Goal: Transaction & Acquisition: Purchase product/service

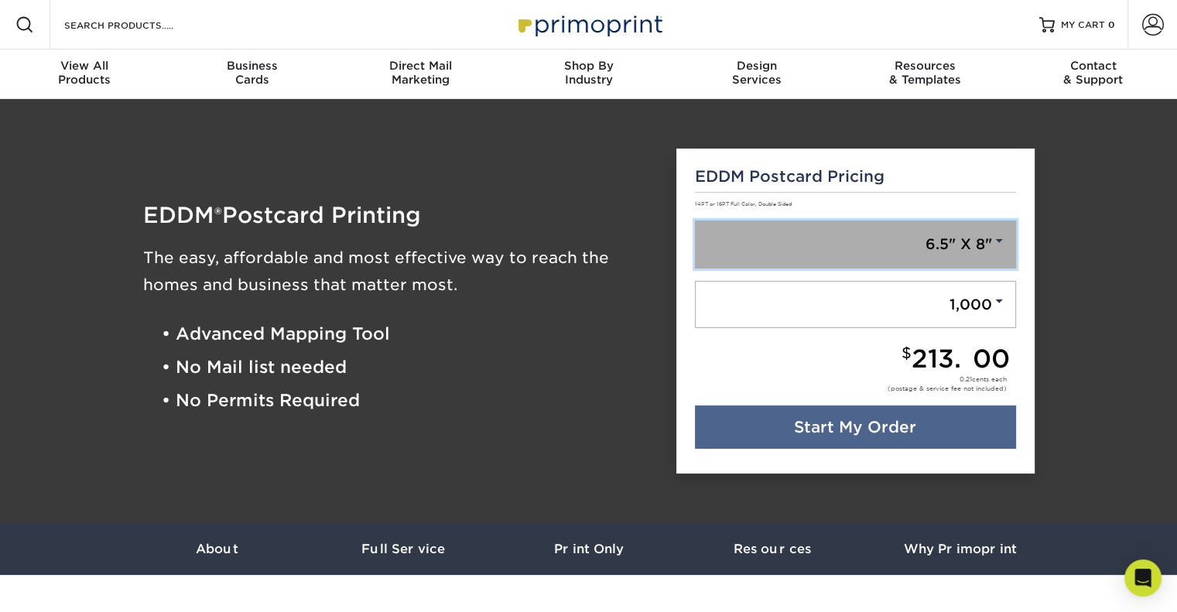
click at [895, 238] on link "6.5" X 8"" at bounding box center [855, 245] width 321 height 48
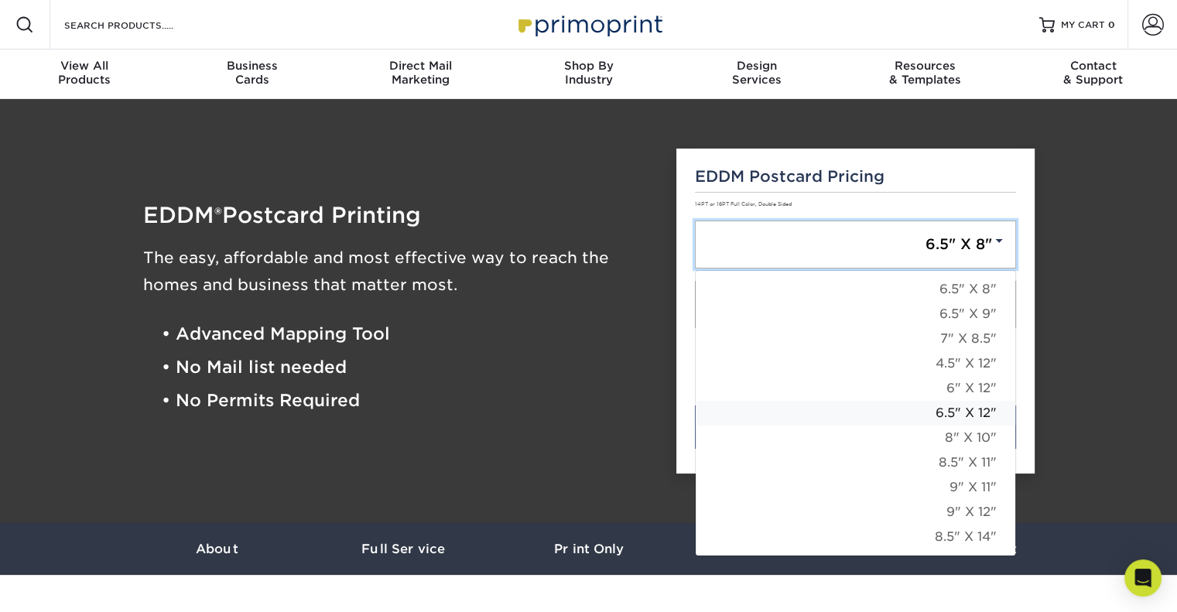
scroll to position [77, 0]
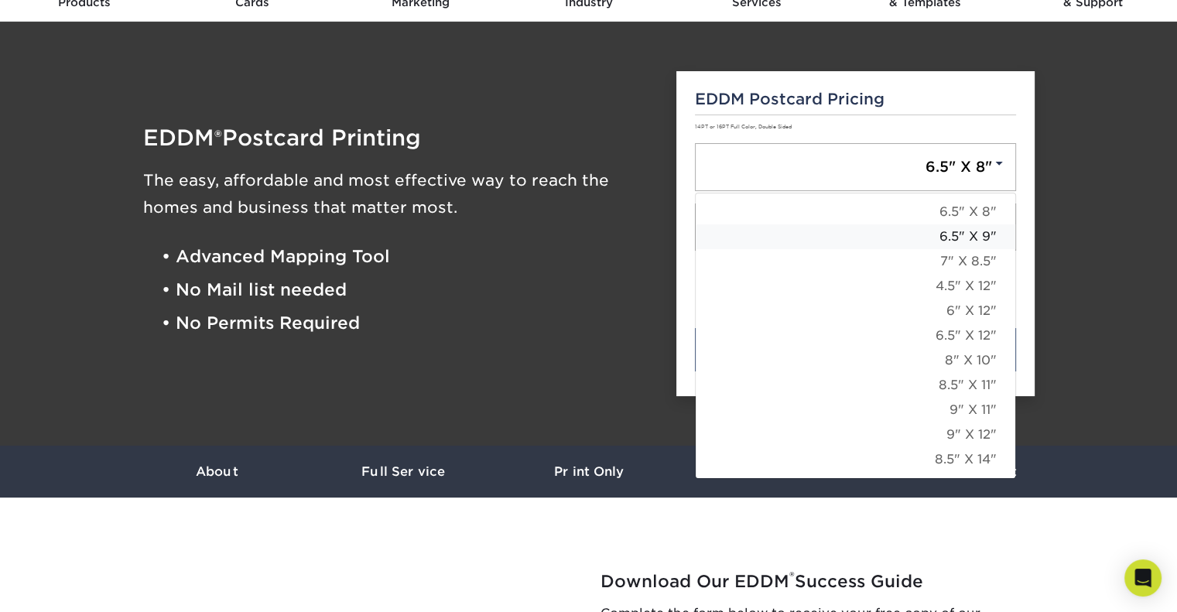
click at [958, 238] on link "6.5" X 9"" at bounding box center [856, 236] width 320 height 25
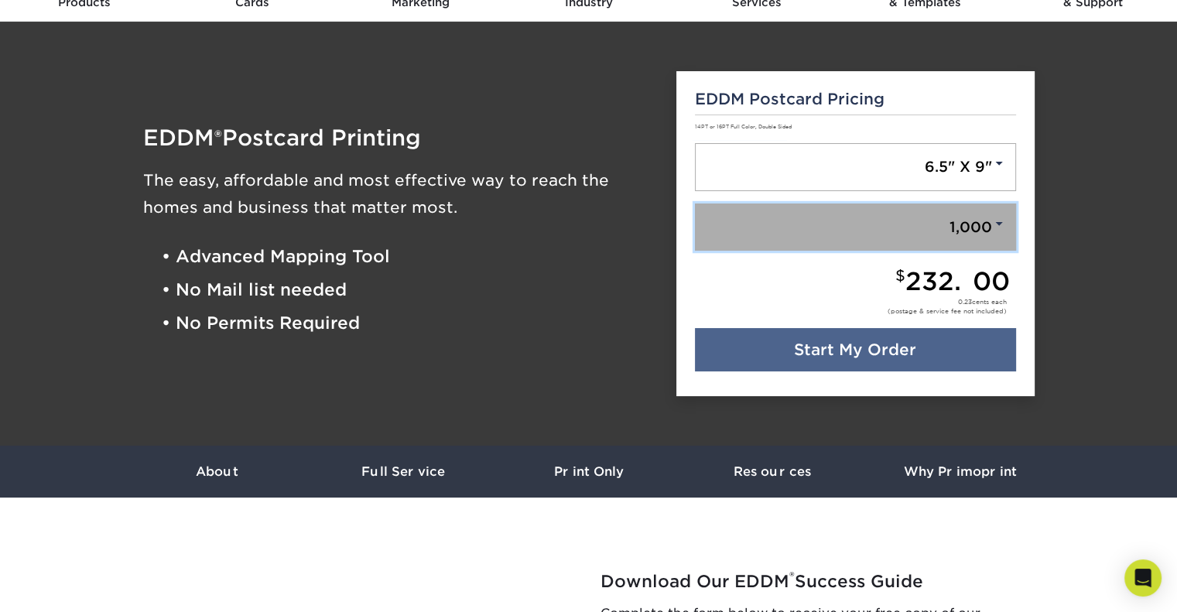
click at [943, 232] on link "1,000" at bounding box center [855, 228] width 321 height 48
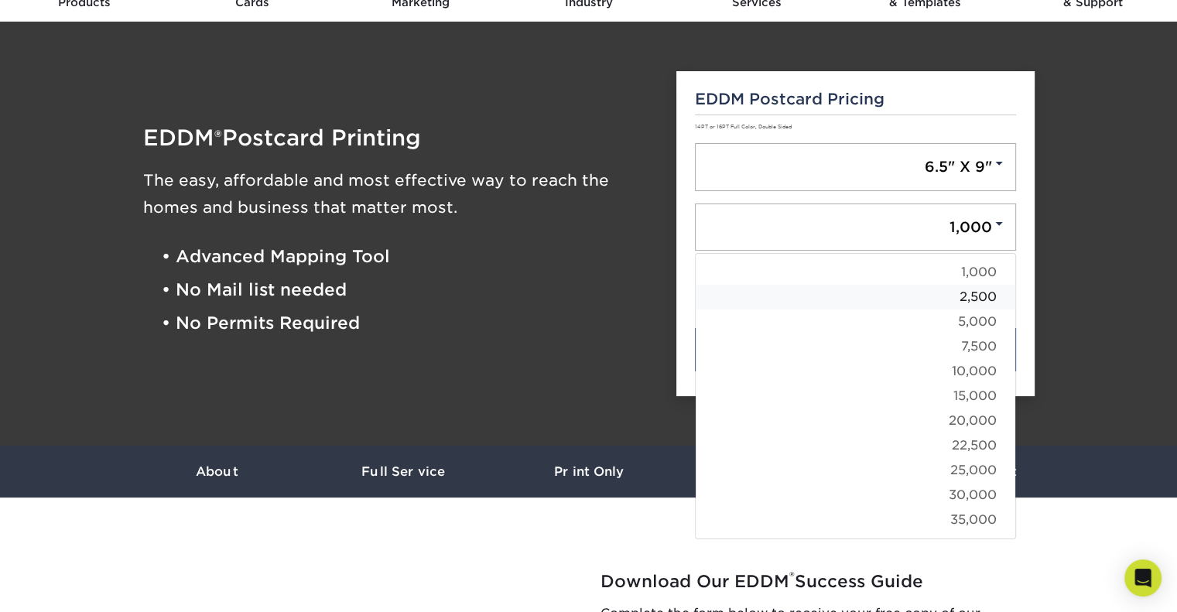
click at [965, 296] on link "2,500" at bounding box center [856, 297] width 320 height 25
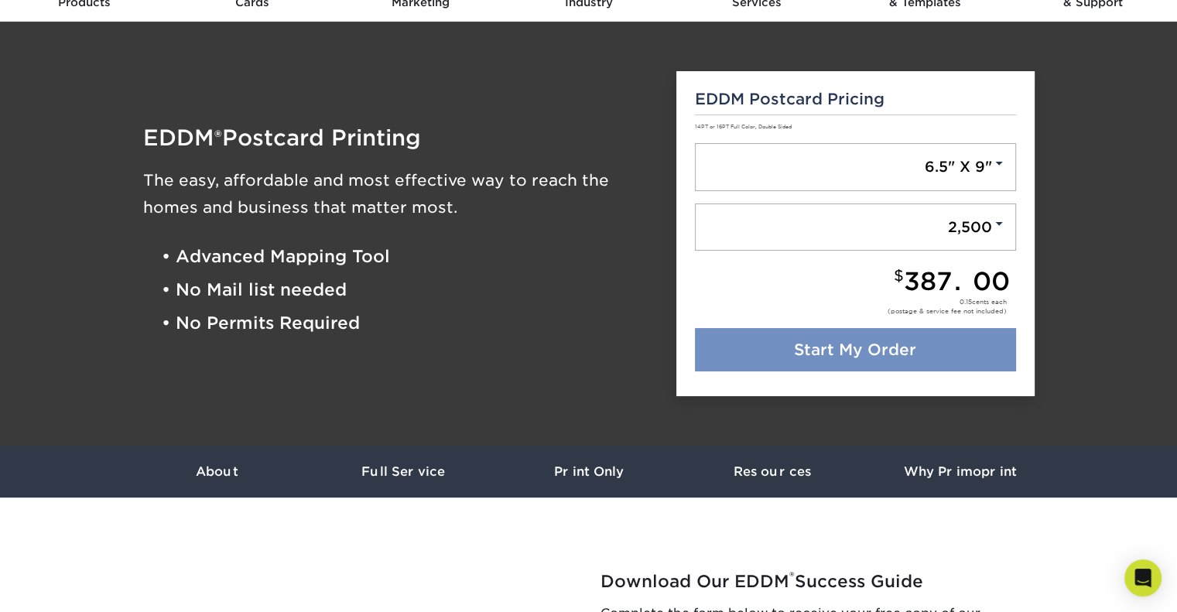
click at [902, 348] on link "Start My Order" at bounding box center [855, 349] width 321 height 43
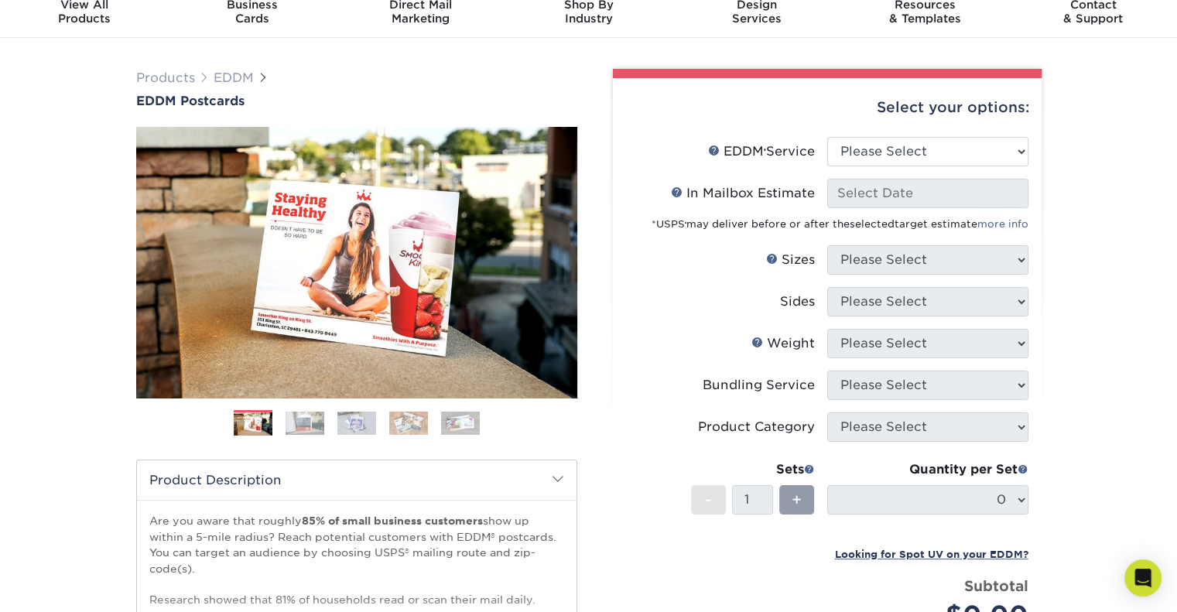
scroll to position [77, 0]
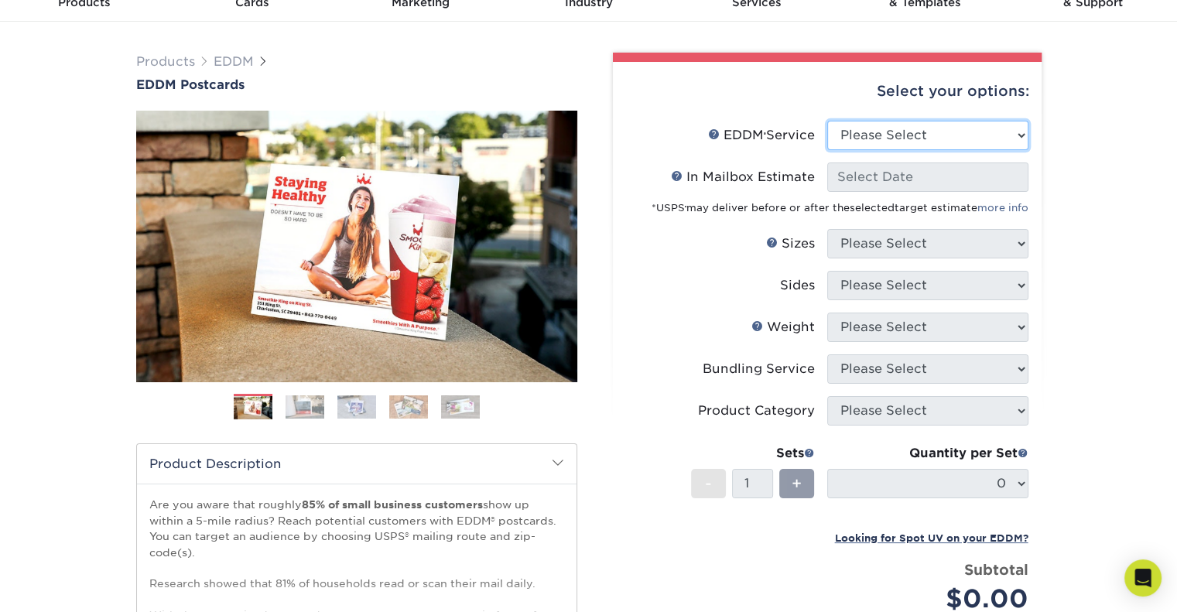
click at [876, 131] on select "Please Select Full Service Print Only" at bounding box center [927, 135] width 201 height 29
select select "print_only"
click at [827, 121] on select "Please Select Full Service Print Only" at bounding box center [927, 135] width 201 height 29
select select "-1"
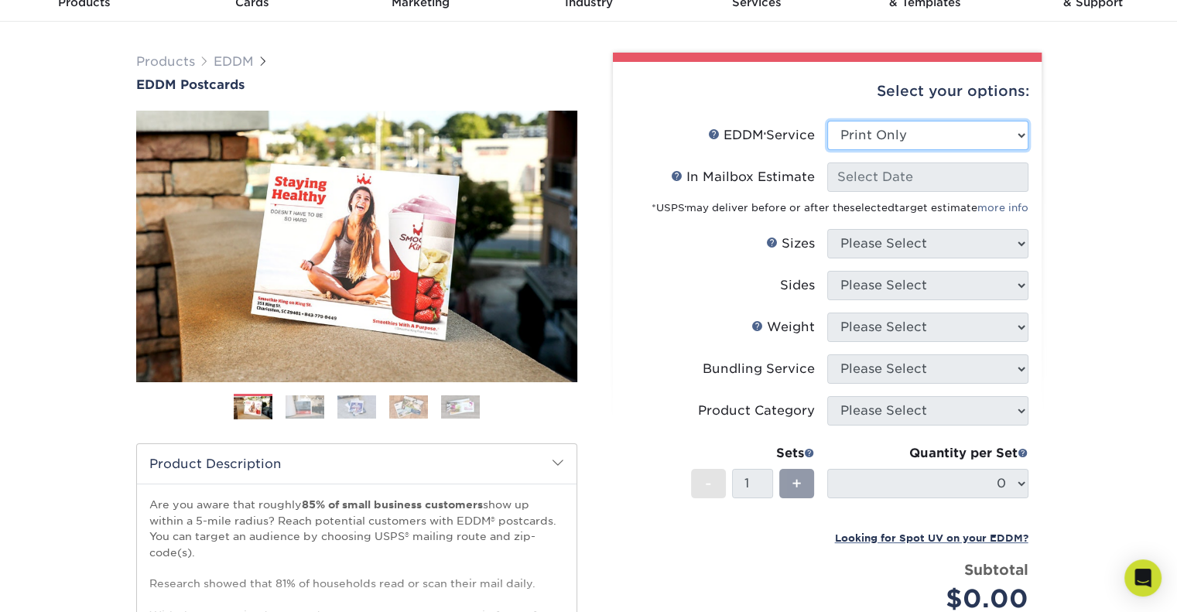
select select "-1"
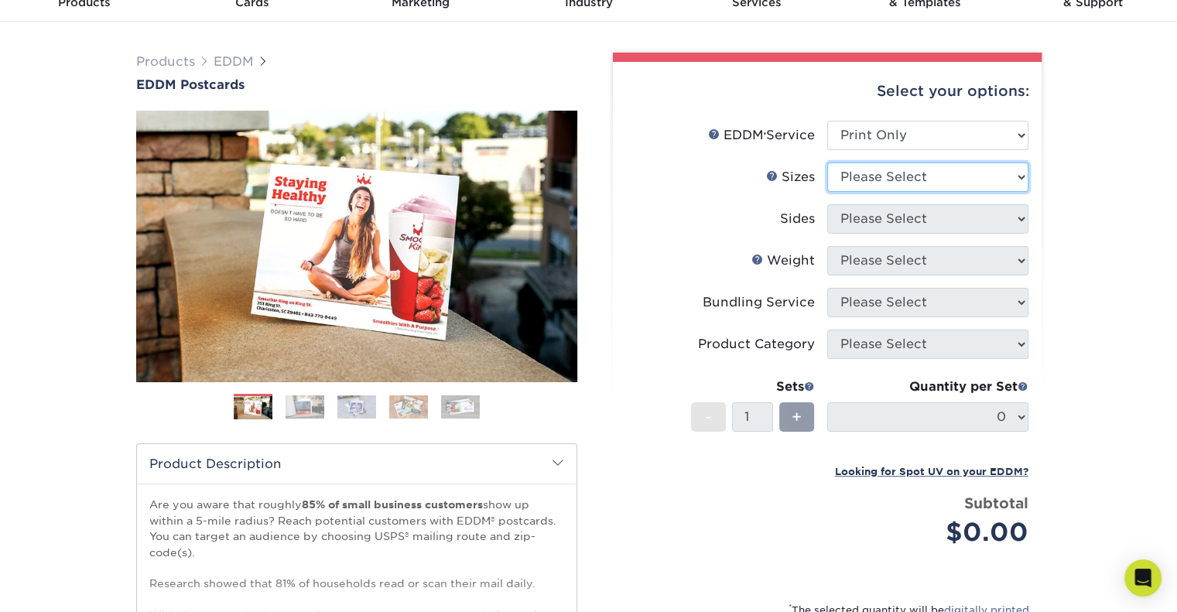
click at [898, 174] on select "Please Select 4.5" x 12" 6" x 12" 6.5" x 8" 6.5" x 9" 6.5" x 12" 7" x 8.5" 8" x…" at bounding box center [927, 177] width 201 height 29
select select "6.50x9.00"
click at [827, 163] on select "Please Select 4.5" x 12" 6" x 12" 6.5" x 8" 6.5" x 9" 6.5" x 12" 7" x 8.5" 8" x…" at bounding box center [927, 177] width 201 height 29
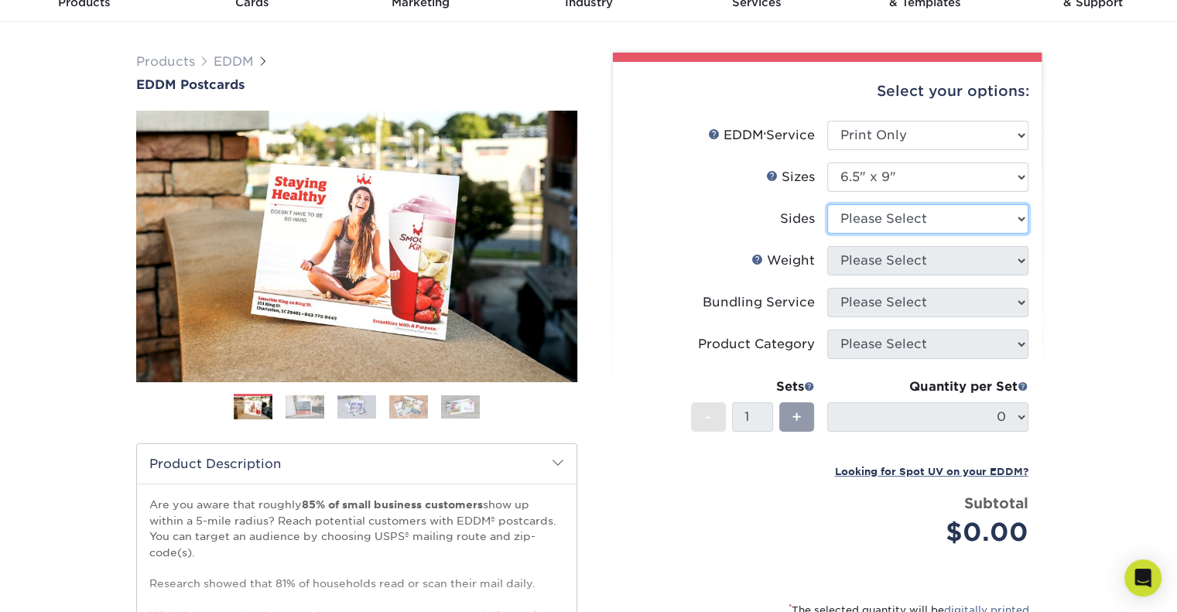
click at [867, 220] on select "Please Select Print Both Sides Print Front Only" at bounding box center [927, 218] width 201 height 29
select select "13abbda7-1d64-4f25-8bb2-c179b224825d"
click at [827, 204] on select "Please Select Print Both Sides Print Front Only" at bounding box center [927, 218] width 201 height 29
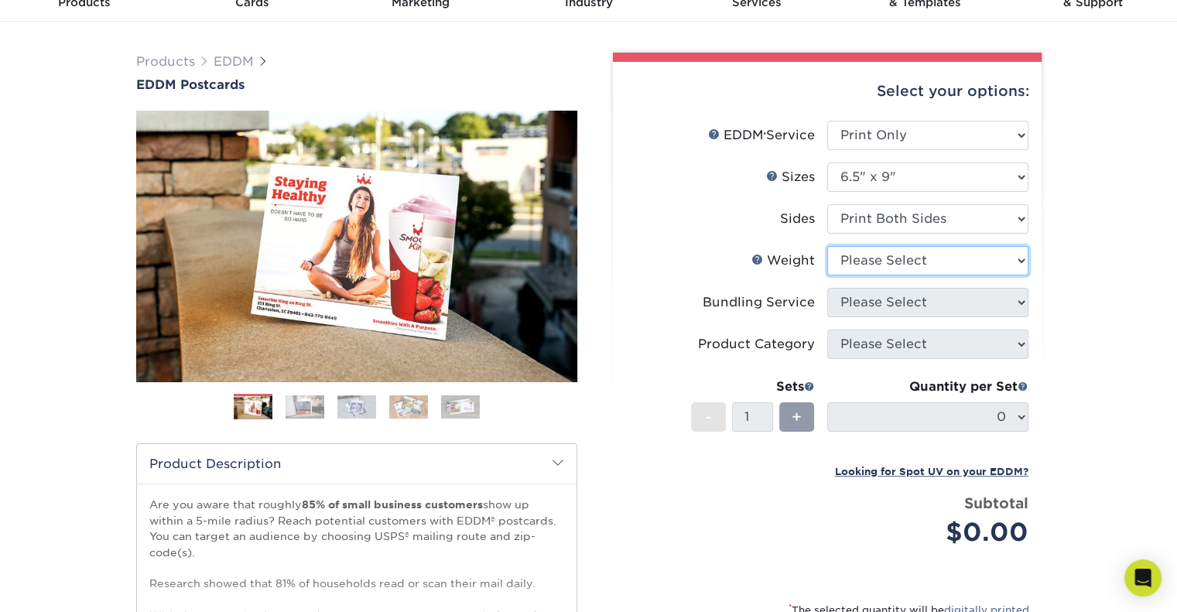
click at [873, 263] on select "Please Select 16PT 14PT" at bounding box center [927, 260] width 201 height 29
select select "14PT"
click at [827, 246] on select "Please Select 16PT 14PT" at bounding box center [927, 260] width 201 height 29
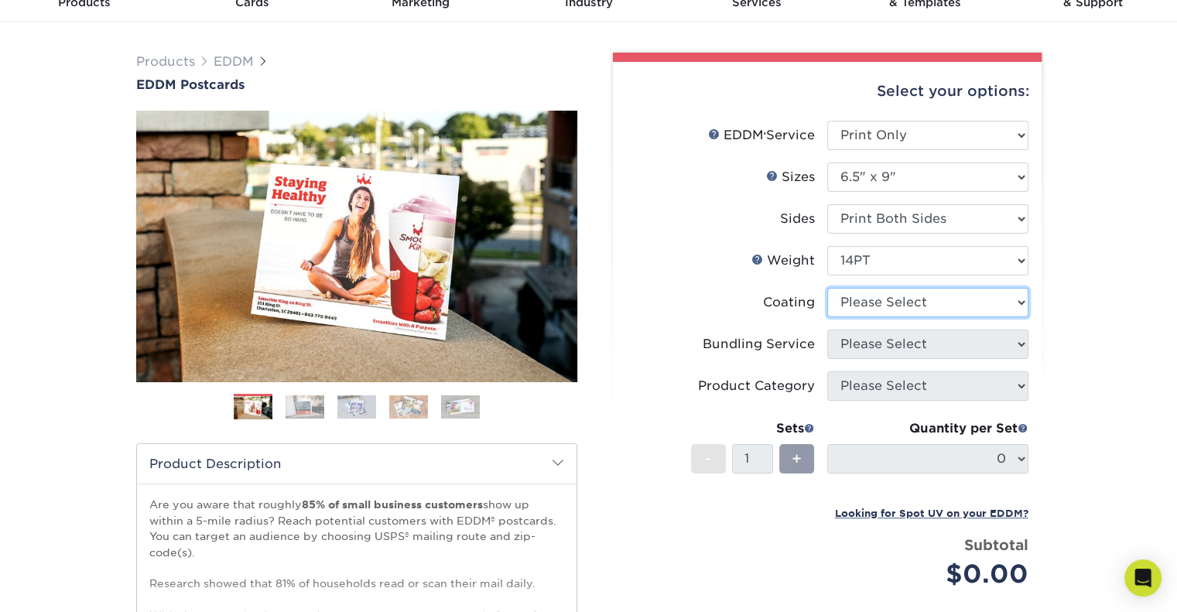
click at [887, 296] on select at bounding box center [927, 302] width 201 height 29
select select "ae367451-b2b8-45df-a344-0f05b6a12993"
click at [827, 288] on select at bounding box center [927, 302] width 201 height 29
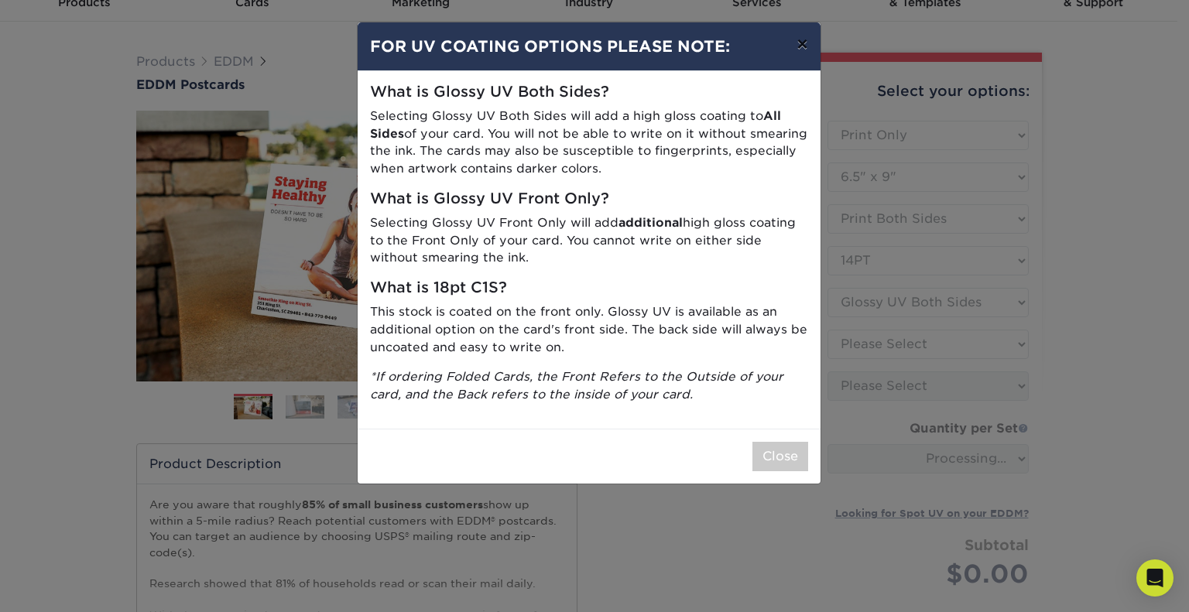
click at [806, 41] on button "×" at bounding box center [802, 43] width 36 height 43
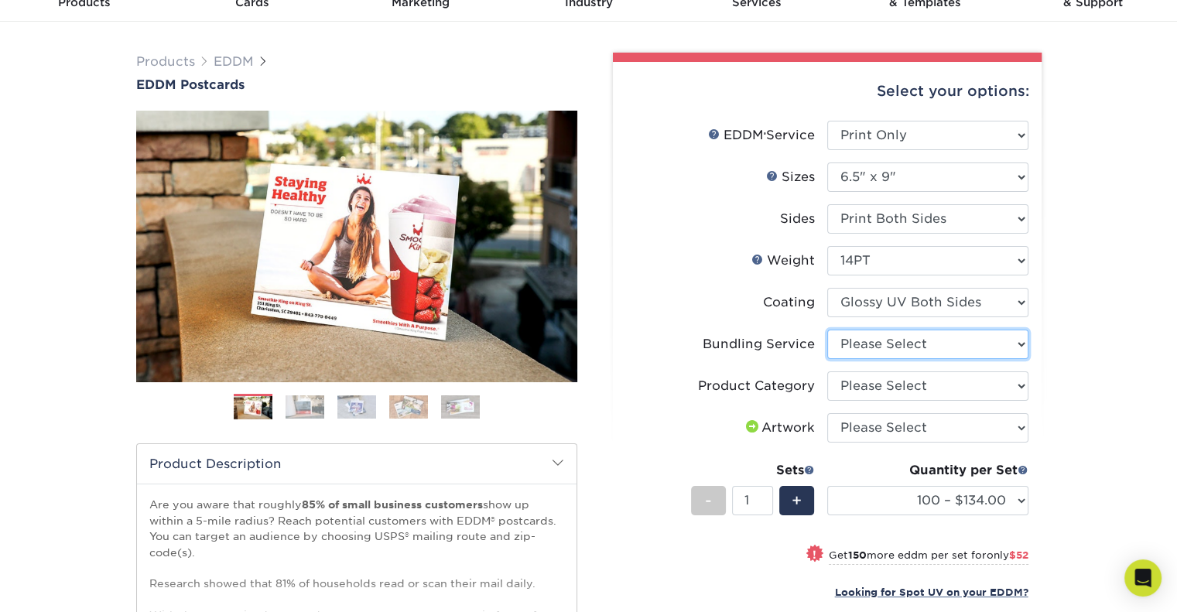
click at [876, 342] on select "Please Select No Bundling Services Yes, Bundles of 50 (+2 Days) Yes, Bundles of…" at bounding box center [927, 344] width 201 height 29
select select "e4577a52-3f44-4506-b5a0-d5ef86cef3d2"
click at [827, 330] on select "Please Select No Bundling Services Yes, Bundles of 50 (+2 Days) Yes, Bundles of…" at bounding box center [927, 344] width 201 height 29
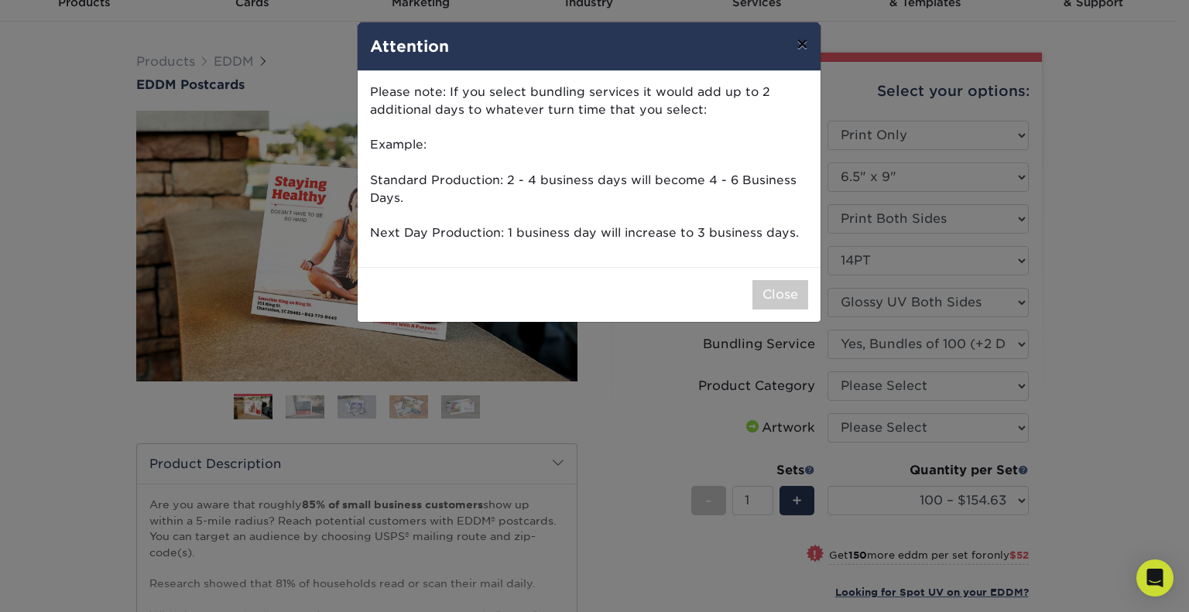
click at [799, 43] on button "×" at bounding box center [802, 43] width 36 height 43
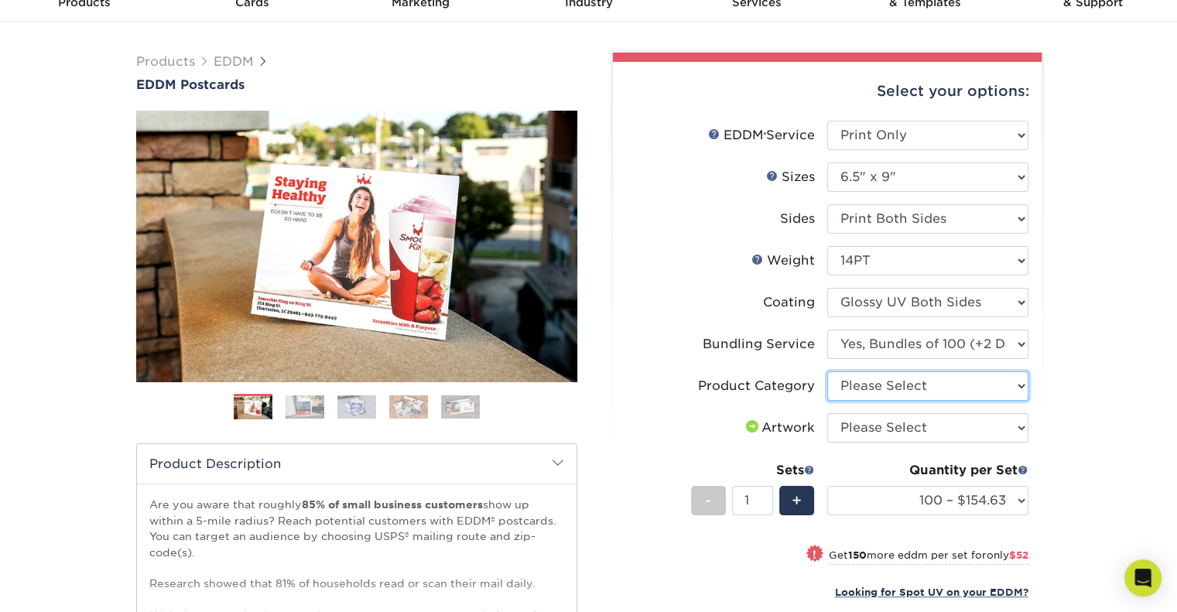
click at [916, 388] on select "Please Select Postcards" at bounding box center [927, 385] width 201 height 29
select select "9b7272e0-d6c8-4c3c-8e97-d3a1bcdab858"
click at [827, 371] on select "Please Select Postcards" at bounding box center [927, 385] width 201 height 29
click at [871, 430] on select "Please Select I will upload files I need a design - $150" at bounding box center [927, 427] width 201 height 29
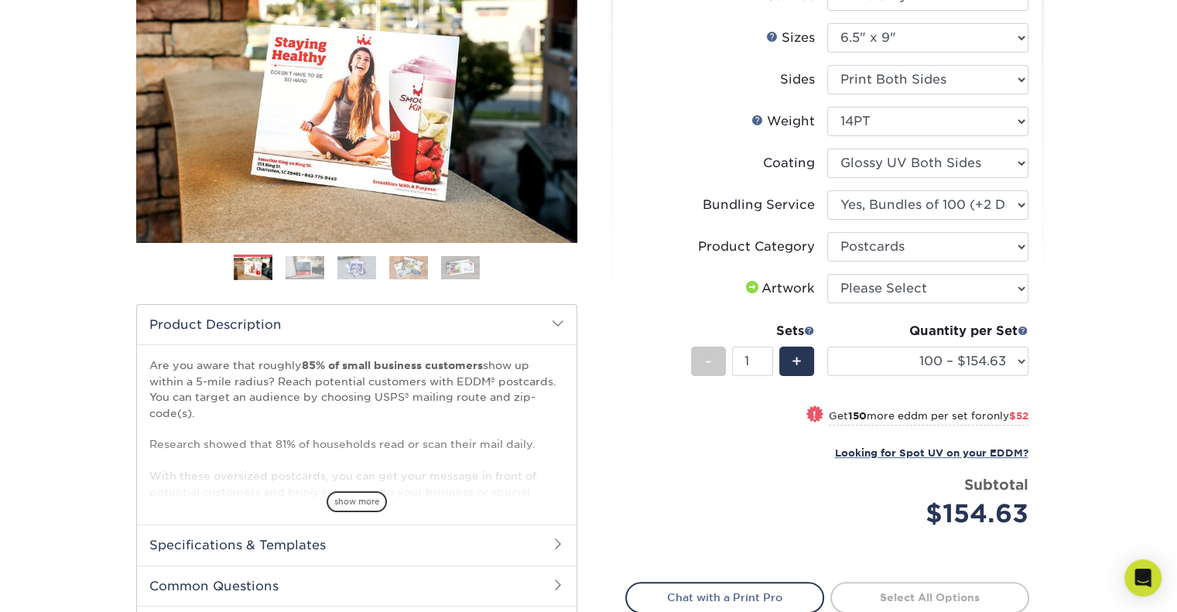
scroll to position [232, 0]
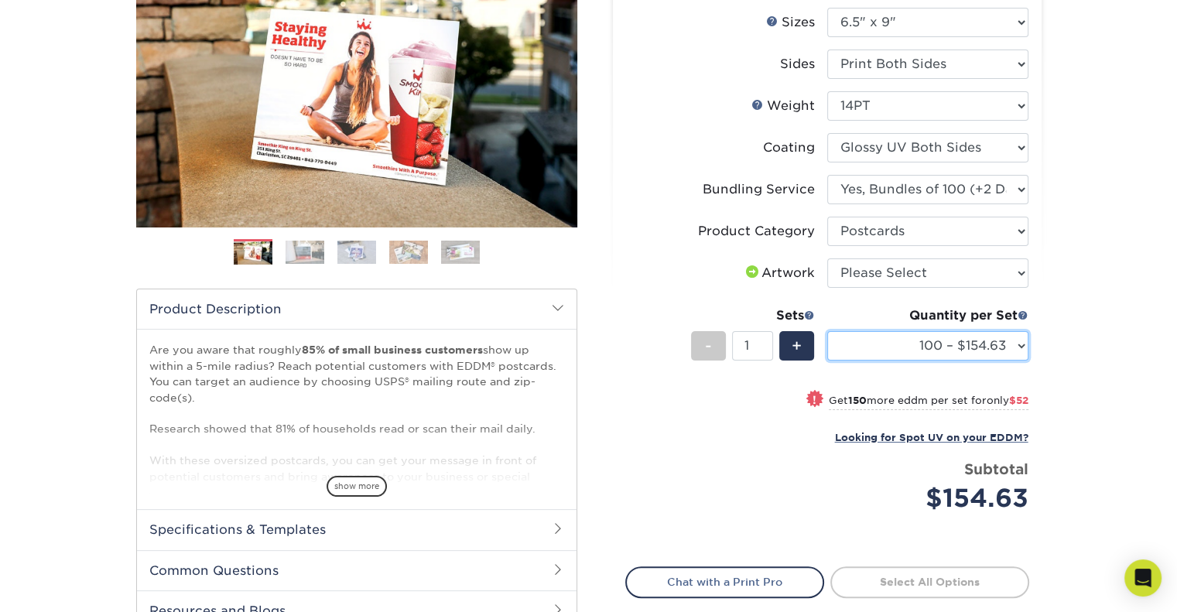
click at [1019, 344] on select "100 – $154.63 250 – $206.63 500 – $230.13 1000 – $257.25 2500 – $420.75 5000 – …" at bounding box center [927, 345] width 201 height 29
select select "2500 – $420.75"
click at [827, 331] on select "100 – $154.63 250 – $206.63 500 – $230.13 1000 – $257.25 2500 – $420.75 5000 – …" at bounding box center [927, 345] width 201 height 29
click at [1105, 402] on div "Products EDDM EDDM Postcards Previous Next" at bounding box center [588, 307] width 1177 height 880
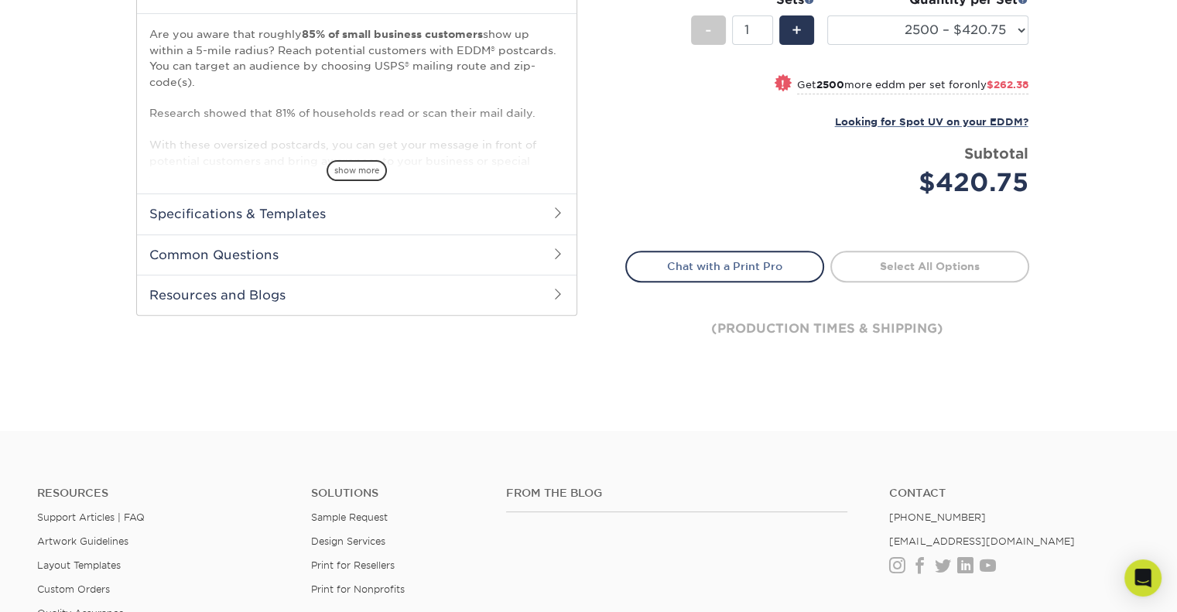
scroll to position [619, 0]
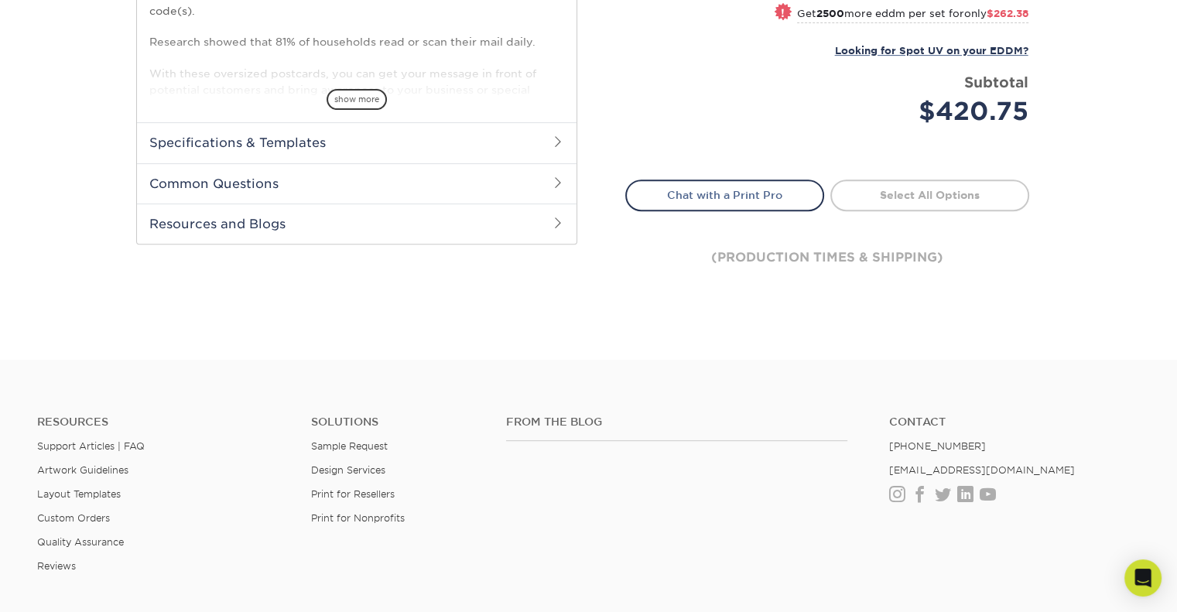
click at [768, 257] on div "(production times & shipping)" at bounding box center [827, 257] width 404 height 93
click at [808, 252] on div "(production times & shipping)" at bounding box center [827, 257] width 404 height 93
click at [850, 245] on div "(production times & shipping)" at bounding box center [827, 257] width 404 height 93
click at [870, 250] on div "(production times & shipping)" at bounding box center [827, 257] width 404 height 93
click at [874, 253] on div "(production times & shipping)" at bounding box center [827, 257] width 404 height 93
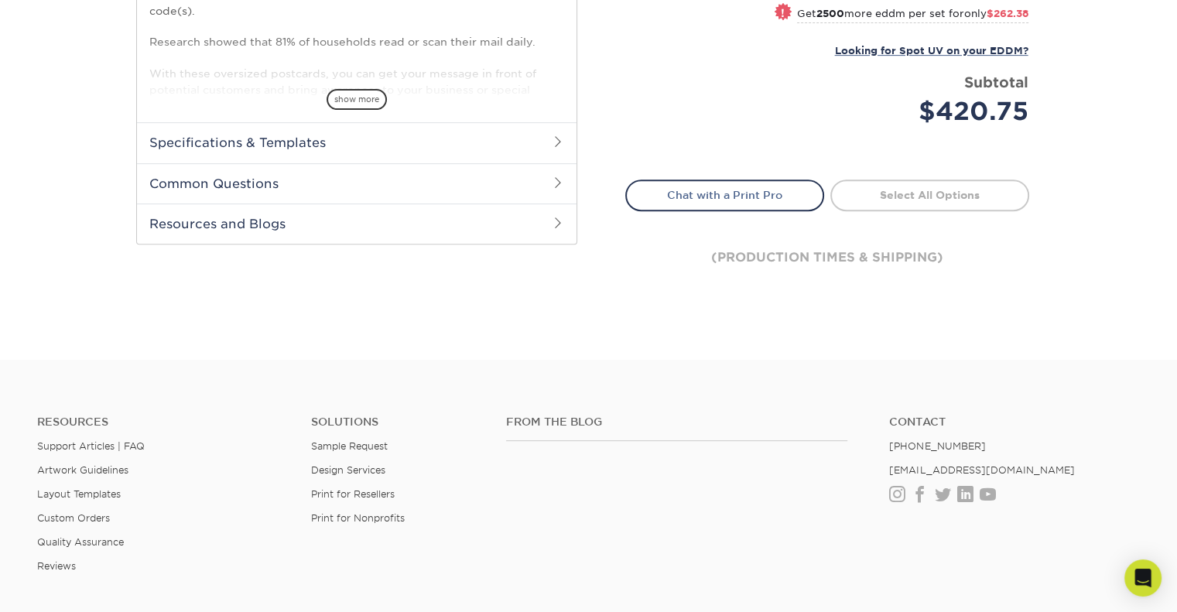
click at [848, 257] on div "(production times & shipping)" at bounding box center [827, 257] width 404 height 93
click at [848, 256] on div "(production times & shipping)" at bounding box center [827, 257] width 404 height 93
click at [861, 251] on div "(production times & shipping)" at bounding box center [827, 257] width 404 height 93
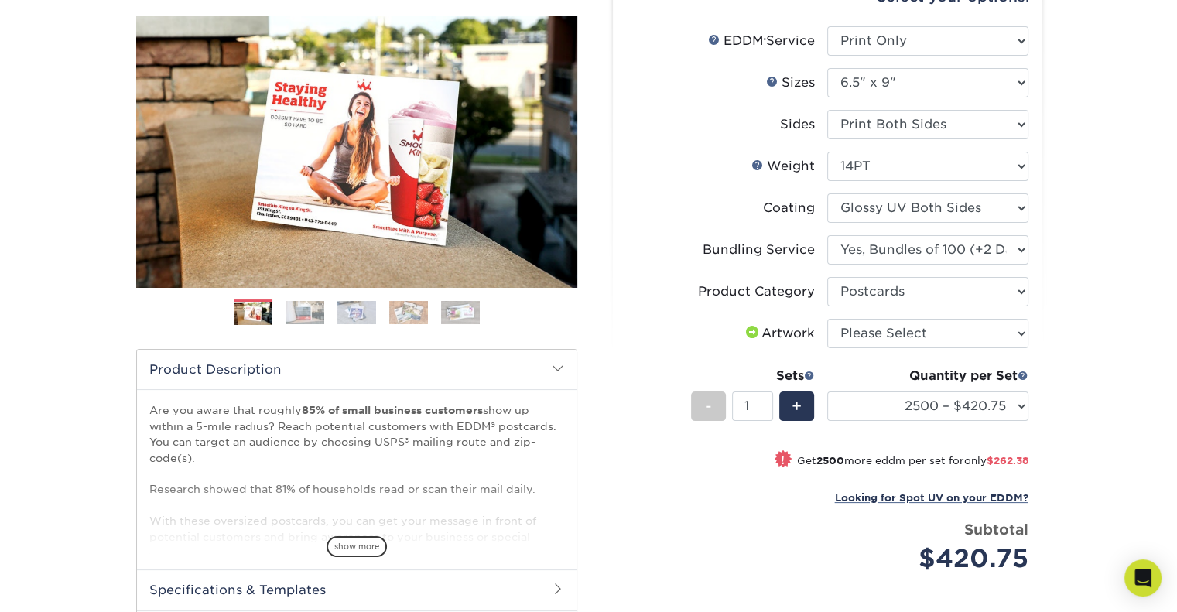
scroll to position [77, 0]
